Goal: Go to known website: Access a specific website the user already knows

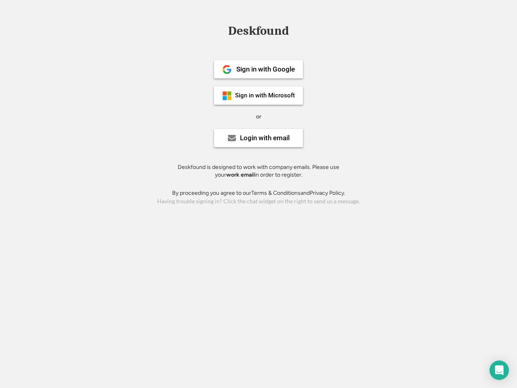
click at [258, 115] on div "or" at bounding box center [258, 117] width 5 height 8
click at [258, 32] on div "Deskfound" at bounding box center [258, 31] width 69 height 13
click at [221, 31] on div "Deskfound" at bounding box center [258, 32] width 517 height 15
click at [258, 32] on div "Deskfound" at bounding box center [258, 31] width 69 height 13
click at [258, 116] on div "or" at bounding box center [258, 117] width 5 height 8
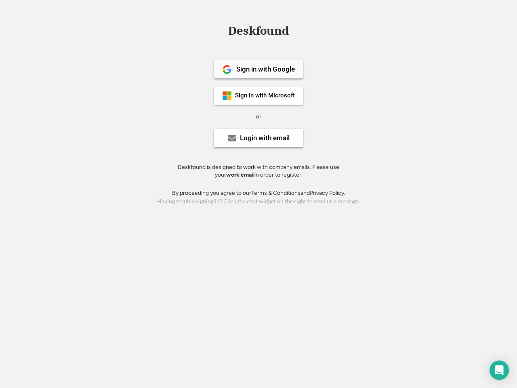
click at [258, 69] on div "Sign in with Google" at bounding box center [265, 69] width 59 height 7
click at [265, 69] on div "Sign in with Google" at bounding box center [265, 69] width 59 height 7
click at [227, 69] on img at bounding box center [227, 70] width 10 height 10
click at [258, 95] on div "Sign in with Microsoft" at bounding box center [265, 95] width 60 height 6
click at [265, 95] on div "Sign in with Microsoft" at bounding box center [265, 95] width 60 height 6
